Goal: Find specific page/section: Find specific page/section

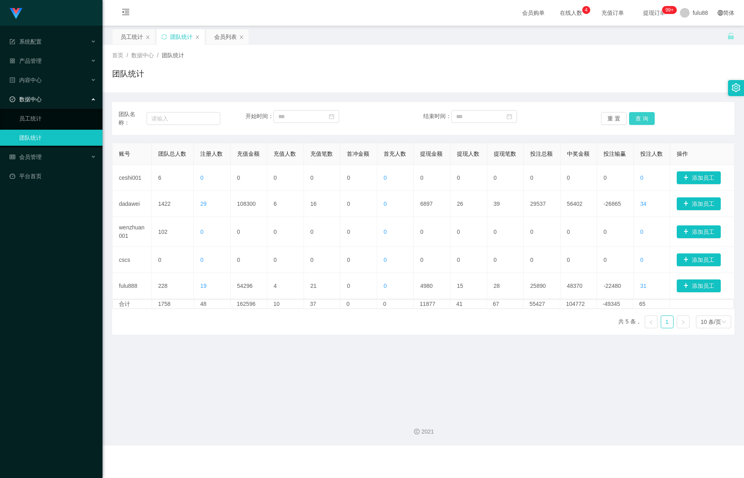
click at [644, 116] on button "查 询" at bounding box center [642, 118] width 26 height 13
click at [600, 129] on div "团队名称： 开始时间： 结束时间： 重 置 查 询" at bounding box center [423, 118] width 622 height 33
click at [613, 122] on button "重 置" at bounding box center [614, 118] width 26 height 13
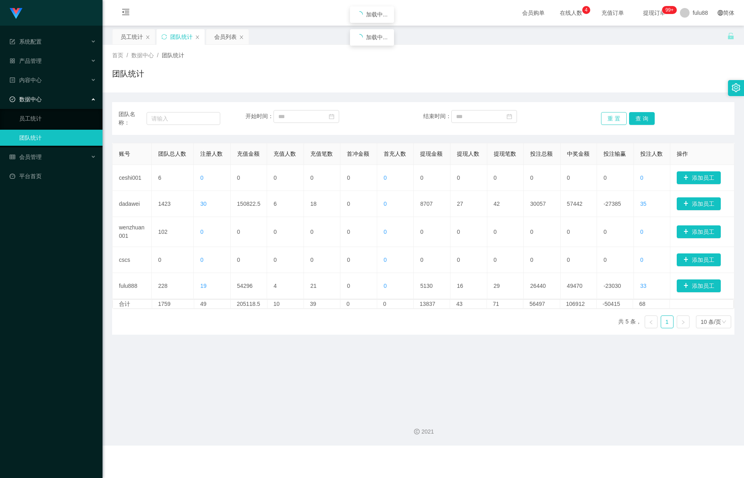
click at [613, 122] on button "重 置" at bounding box center [614, 118] width 26 height 13
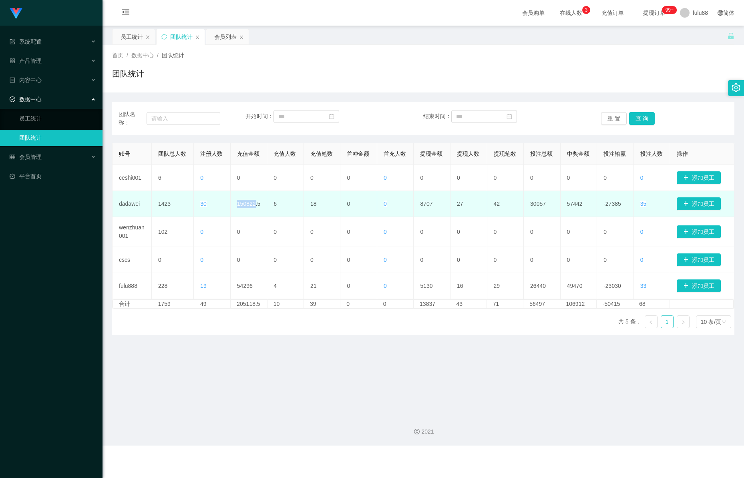
drag, startPoint x: 230, startPoint y: 204, endPoint x: 240, endPoint y: 207, distance: 10.1
click at [251, 207] on td "150822.5" at bounding box center [249, 204] width 37 height 26
click at [229, 203] on td "30" at bounding box center [212, 204] width 37 height 26
drag, startPoint x: 233, startPoint y: 203, endPoint x: 238, endPoint y: 204, distance: 5.2
click at [234, 203] on td "150822.5" at bounding box center [249, 204] width 37 height 26
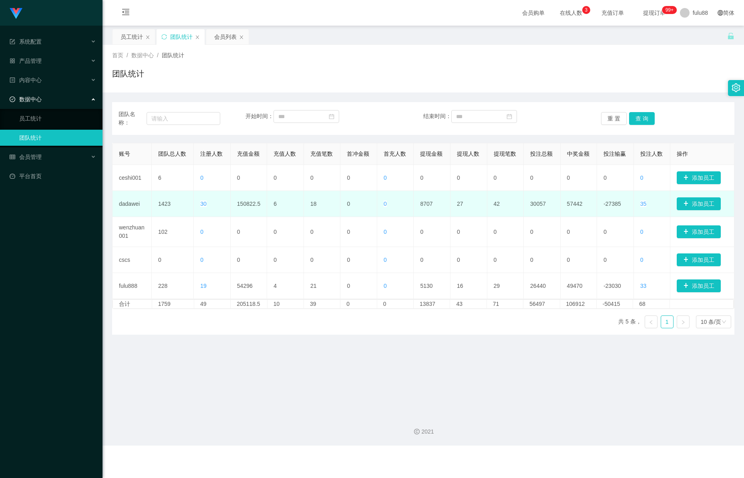
click at [238, 204] on td "150822.5" at bounding box center [249, 204] width 37 height 26
click at [246, 207] on td "150822.5" at bounding box center [249, 204] width 37 height 26
click at [237, 201] on td "150822.5" at bounding box center [249, 204] width 37 height 26
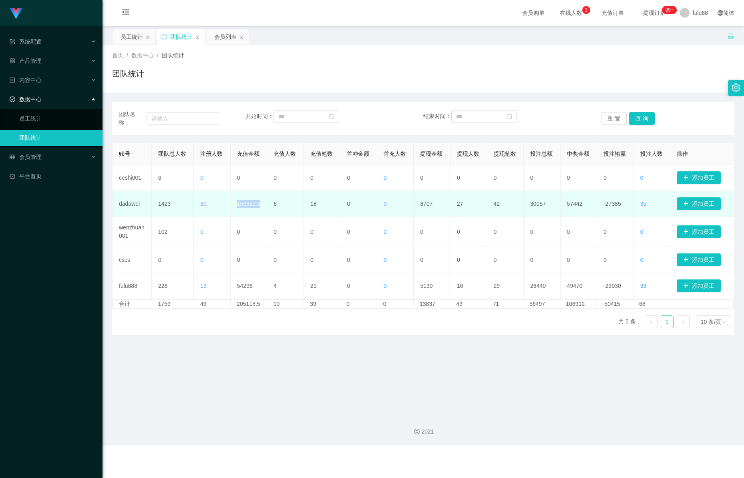
click at [247, 207] on td "150822.5" at bounding box center [249, 204] width 37 height 26
click at [242, 205] on td "150822.5" at bounding box center [249, 204] width 37 height 26
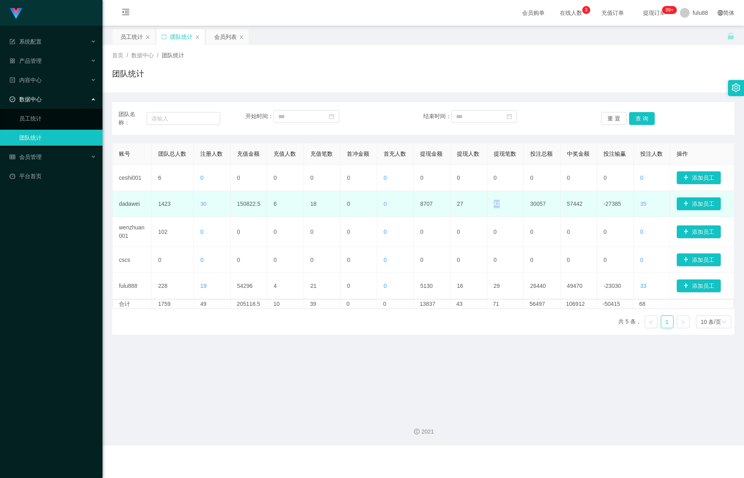
click at [503, 209] on td "42" at bounding box center [505, 204] width 37 height 26
drag, startPoint x: 494, startPoint y: 220, endPoint x: 459, endPoint y: 206, distance: 37.8
click at [492, 221] on td "0" at bounding box center [505, 232] width 37 height 30
drag, startPoint x: 444, startPoint y: 203, endPoint x: 492, endPoint y: 204, distance: 48.5
click at [497, 204] on tr "dadawei 1423 30 150822.5 6 18 0 0 8707 27 42 30057 57442 -27385 35 添加员工" at bounding box center [424, 204] width 622 height 26
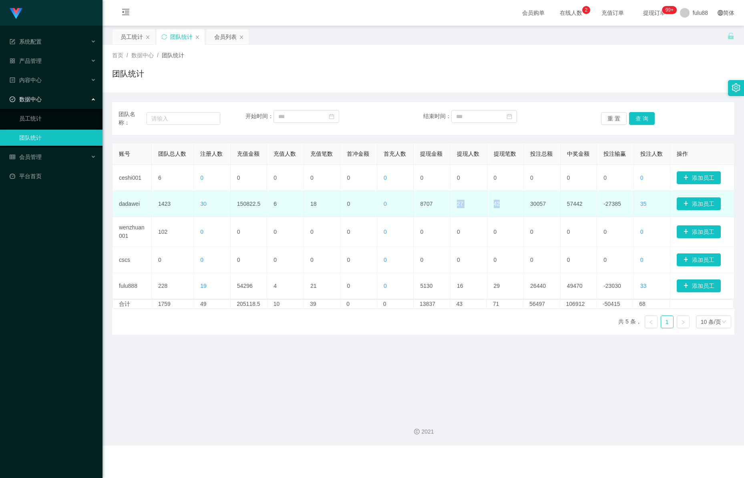
click at [492, 204] on td "42" at bounding box center [505, 204] width 37 height 26
click at [493, 205] on td "42" at bounding box center [505, 204] width 37 height 26
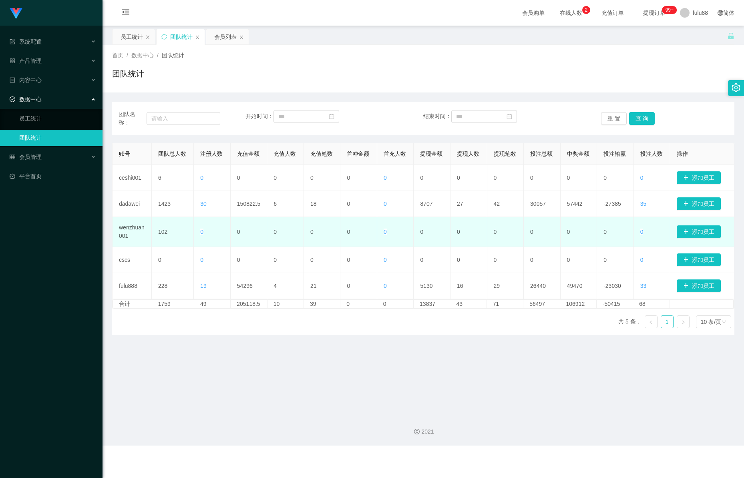
drag, startPoint x: 473, startPoint y: 191, endPoint x: 246, endPoint y: 227, distance: 229.8
click at [471, 193] on td "27" at bounding box center [469, 204] width 37 height 26
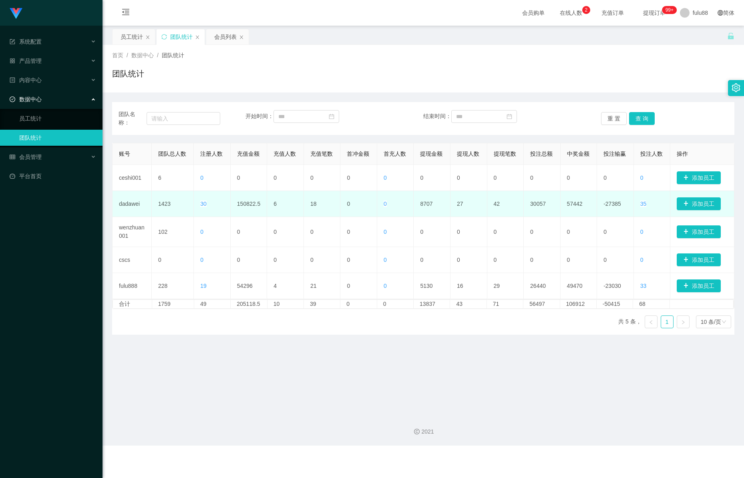
click at [243, 208] on td "150822.5" at bounding box center [249, 204] width 37 height 26
click at [242, 208] on td "150822.5" at bounding box center [249, 204] width 37 height 26
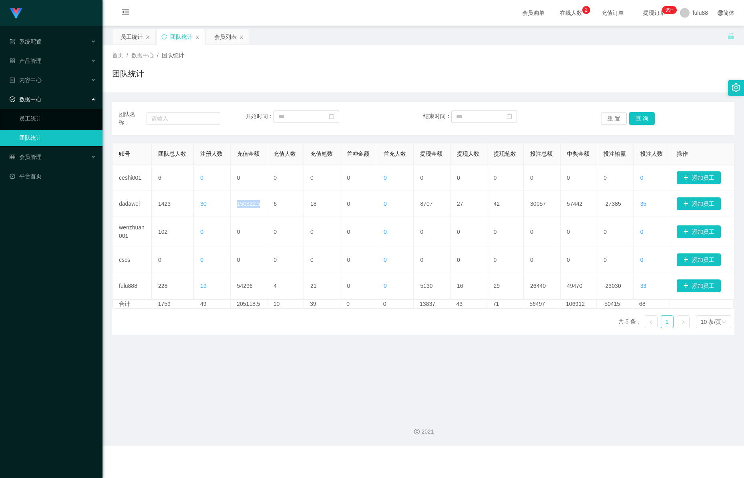
copy td "150822.5"
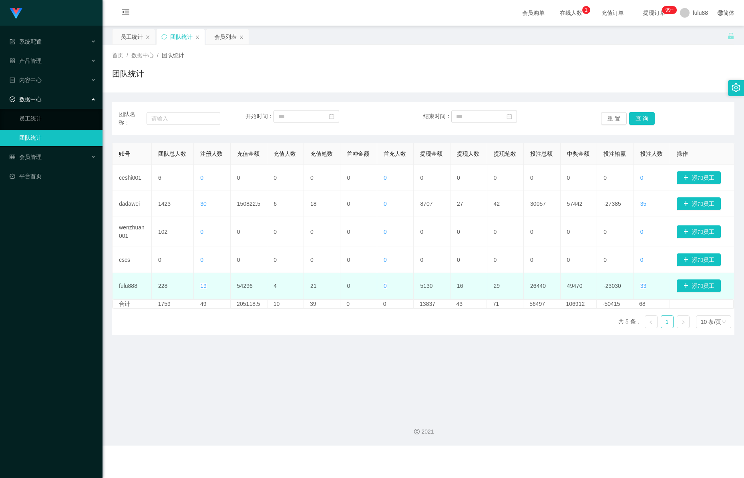
drag, startPoint x: 225, startPoint y: 282, endPoint x: 229, endPoint y: 283, distance: 4.6
click at [225, 282] on td "19" at bounding box center [212, 286] width 37 height 26
click at [232, 285] on td "54296" at bounding box center [249, 286] width 37 height 26
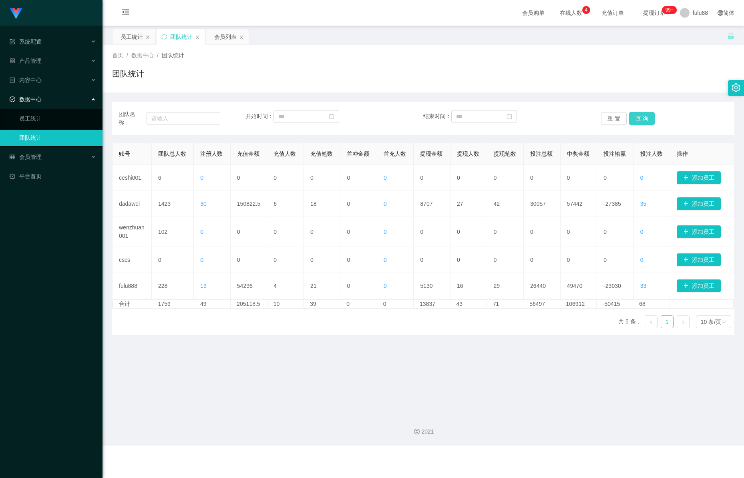
click at [636, 115] on button "查 询" at bounding box center [642, 118] width 26 height 13
click at [636, 116] on button "查 询" at bounding box center [642, 118] width 26 height 13
click at [640, 121] on button "查 询" at bounding box center [642, 118] width 26 height 13
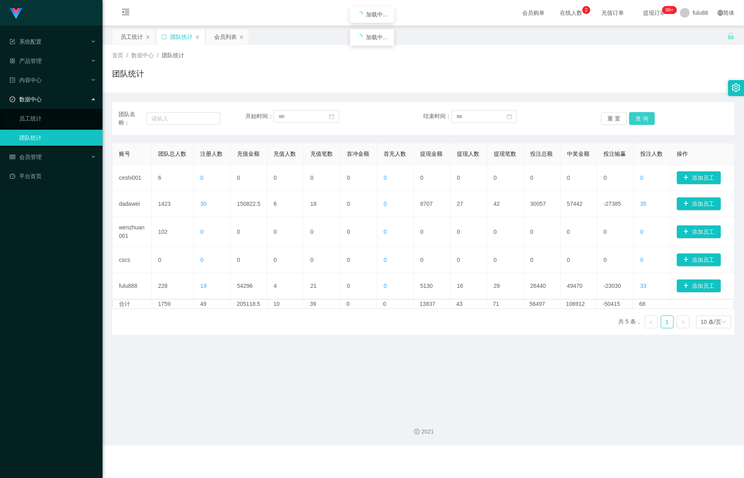
click at [640, 121] on button "查 询" at bounding box center [642, 118] width 26 height 13
click at [609, 116] on button "重 置" at bounding box center [614, 118] width 26 height 13
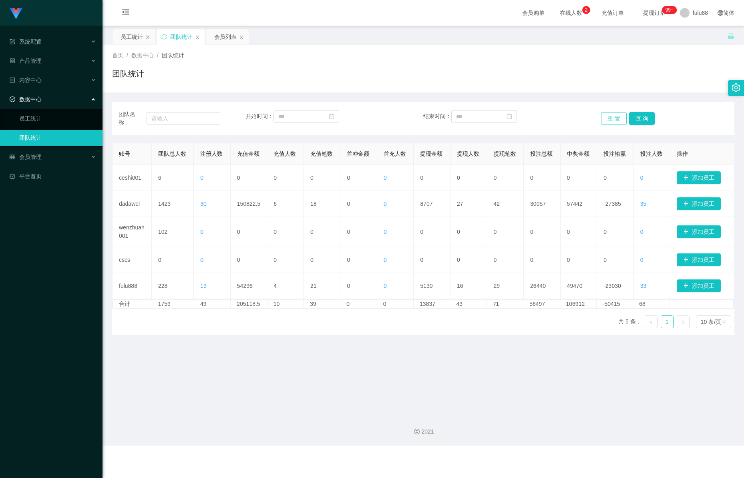
click at [606, 118] on button "重 置" at bounding box center [614, 118] width 26 height 13
click at [607, 118] on button "重 置" at bounding box center [614, 118] width 26 height 13
click at [639, 16] on span "提现订单 99+" at bounding box center [654, 13] width 30 height 6
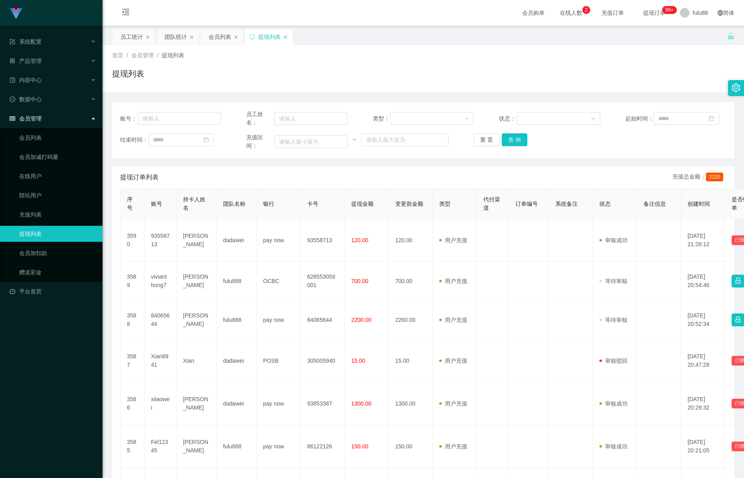
click at [565, 14] on span "在线人数 0 1 2 3 4 5 6 7 8 9 0 1 2 3 4 5 6 7 8 9 0 1 2 3 4 5 6 7 8 9" at bounding box center [571, 13] width 30 height 6
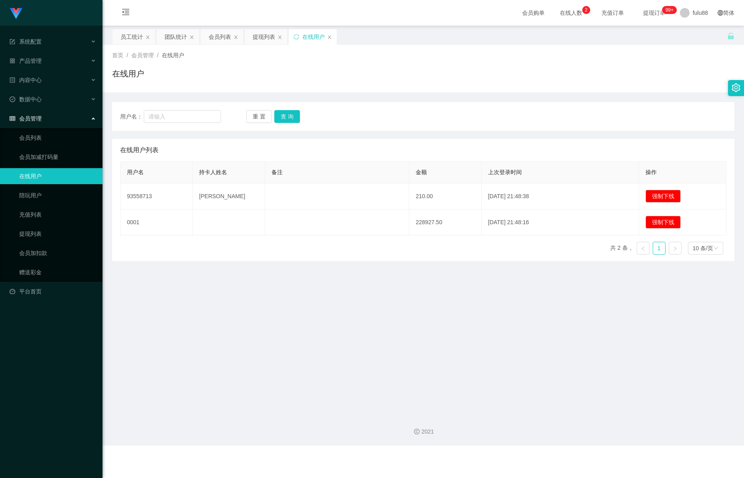
click at [599, 13] on span "充值订单" at bounding box center [613, 13] width 30 height 6
